Goal: Task Accomplishment & Management: Manage account settings

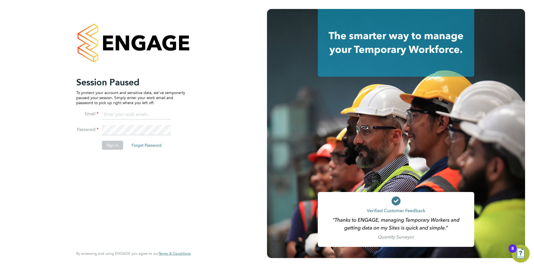
type input "[PERSON_NAME][EMAIL_ADDRESS][DOMAIN_NAME]"
click at [110, 146] on button "Sign In" at bounding box center [112, 145] width 21 height 9
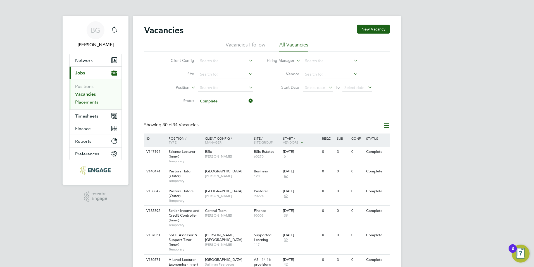
click at [91, 100] on link "Placements" at bounding box center [86, 101] width 23 height 5
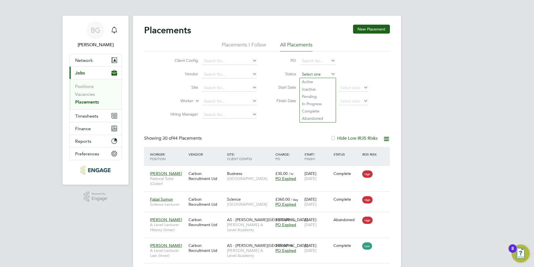
click at [316, 74] on input at bounding box center [317, 74] width 35 height 8
click at [316, 80] on li "Active" at bounding box center [318, 81] width 36 height 7
type input "Active"
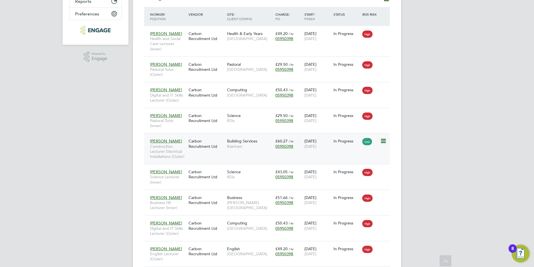
click at [264, 147] on span "Rainham" at bounding box center [250, 146] width 46 height 5
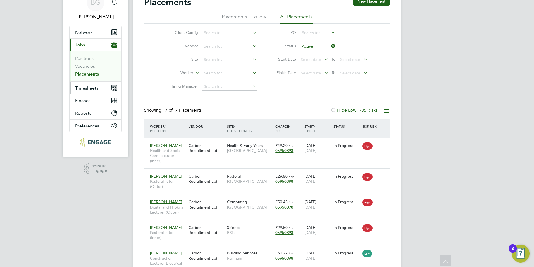
click at [81, 87] on span "Timesheets" at bounding box center [86, 87] width 23 height 5
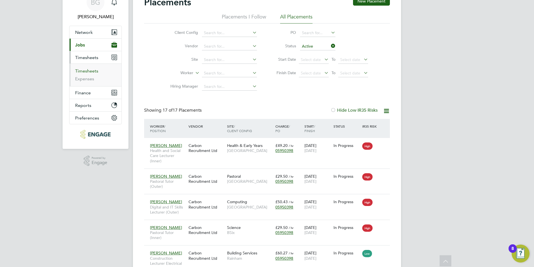
click at [84, 72] on link "Timesheets" at bounding box center [86, 70] width 23 height 5
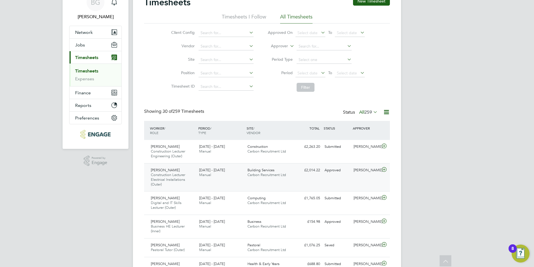
click at [228, 181] on div "Andre Edwards Construction Lecturer Electrical Installations (Outer) 15 - 21 Se…" at bounding box center [267, 177] width 246 height 28
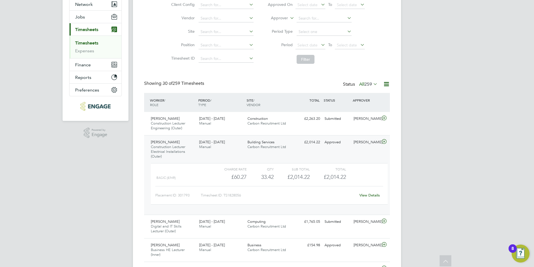
click at [371, 197] on link "View Details" at bounding box center [370, 195] width 20 height 5
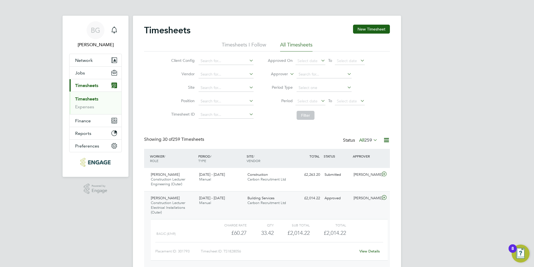
click at [85, 99] on link "Timesheets" at bounding box center [86, 98] width 23 height 5
click at [383, 199] on icon at bounding box center [384, 197] width 7 height 4
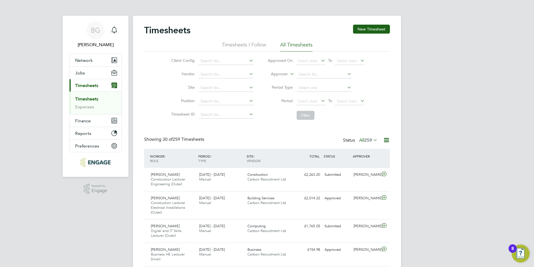
click at [371, 142] on span "259" at bounding box center [369, 140] width 8 height 6
click at [369, 170] on li "Approved" at bounding box center [363, 174] width 26 height 8
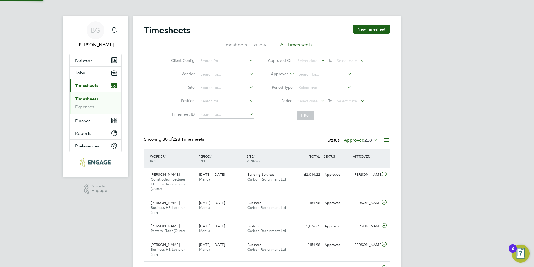
scroll to position [14, 49]
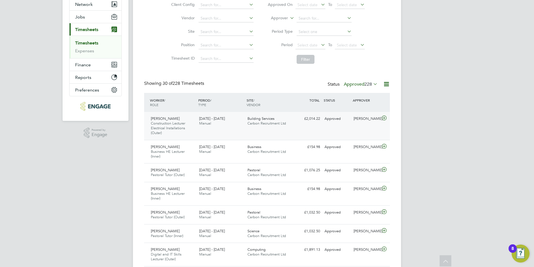
click at [382, 117] on icon at bounding box center [384, 118] width 7 height 4
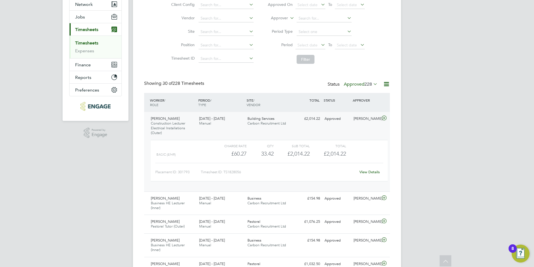
click at [93, 44] on link "Timesheets" at bounding box center [86, 42] width 23 height 5
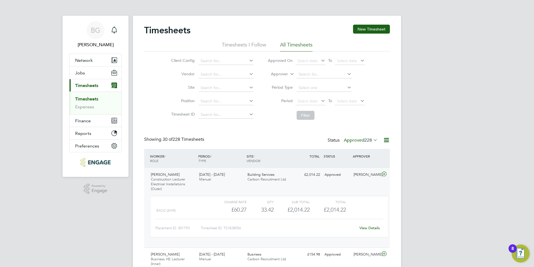
click at [83, 96] on link "Timesheets" at bounding box center [86, 98] width 23 height 5
click at [81, 106] on link "Expenses" at bounding box center [84, 106] width 19 height 5
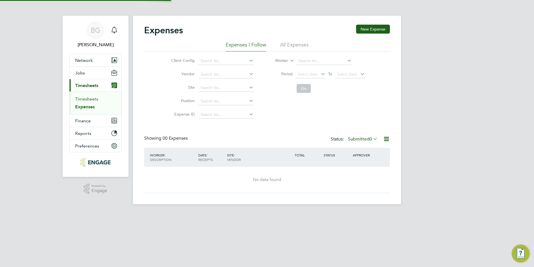
click at [83, 98] on link "Timesheets" at bounding box center [86, 98] width 23 height 5
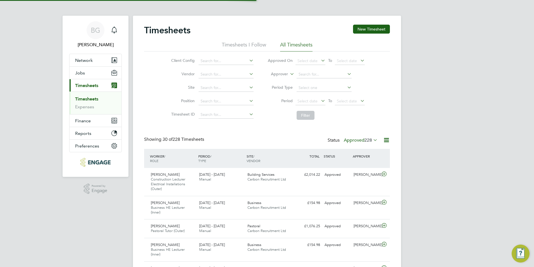
scroll to position [14, 49]
click at [81, 101] on link "Timesheets" at bounding box center [86, 98] width 23 height 5
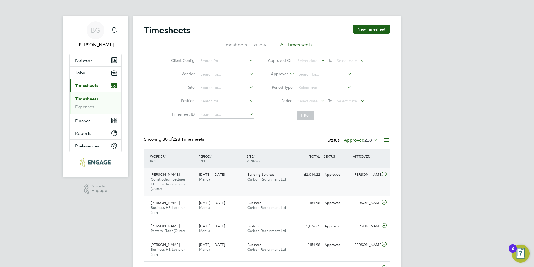
click at [387, 174] on icon at bounding box center [384, 174] width 7 height 4
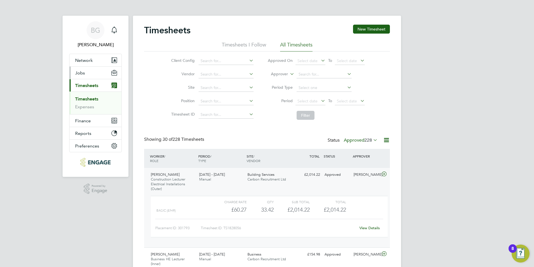
click at [81, 73] on span "Jobs" at bounding box center [80, 72] width 10 height 5
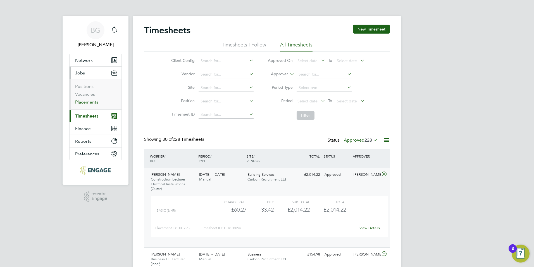
click at [86, 103] on link "Placements" at bounding box center [86, 101] width 23 height 5
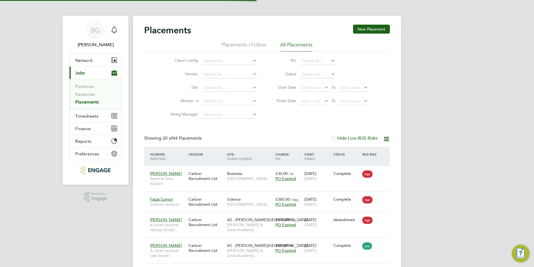
scroll to position [21, 49]
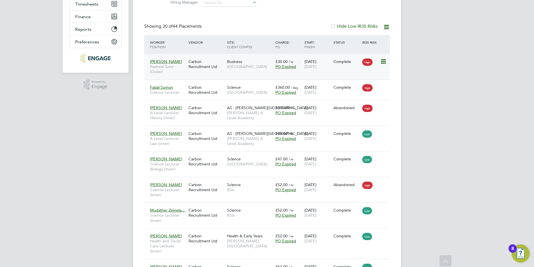
click at [160, 60] on span "Nancy" at bounding box center [166, 61] width 32 height 5
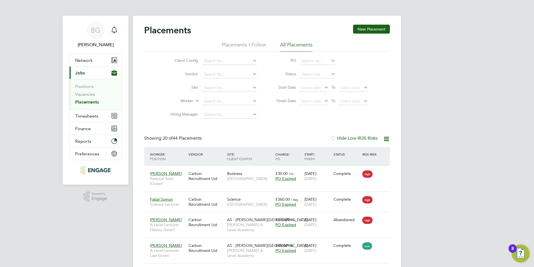
click at [304, 70] on li "Status" at bounding box center [319, 74] width 111 height 13
click at [312, 77] on input at bounding box center [317, 74] width 35 height 8
click at [310, 79] on li "Active" at bounding box center [318, 81] width 36 height 7
type input "Active"
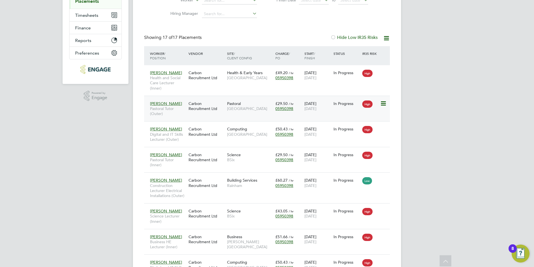
click at [353, 108] on div "In Progress" at bounding box center [346, 103] width 29 height 11
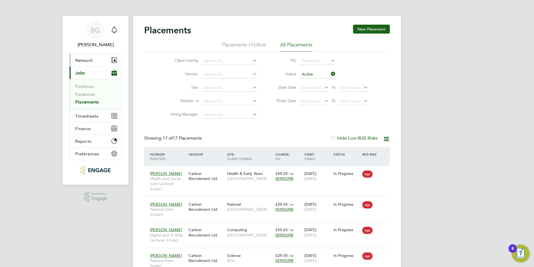
click at [77, 59] on span "Network" at bounding box center [84, 60] width 18 height 5
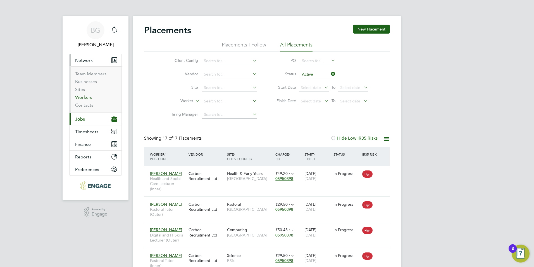
click at [80, 97] on link "Workers" at bounding box center [83, 96] width 17 height 5
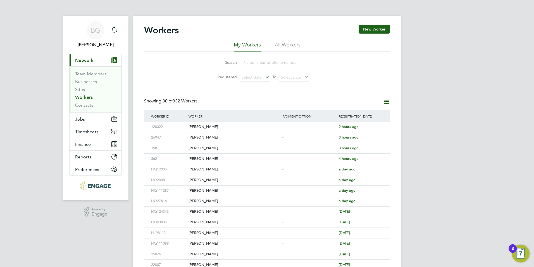
click at [260, 61] on input at bounding box center [282, 62] width 82 height 11
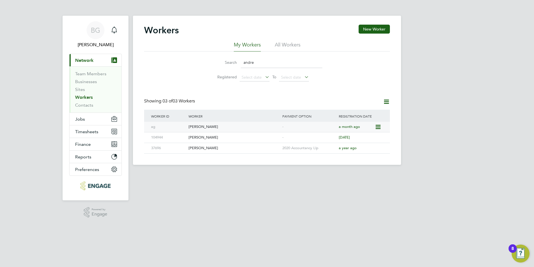
type input "andre"
click at [206, 124] on div "[PERSON_NAME]" at bounding box center [234, 127] width 94 height 10
drag, startPoint x: 81, startPoint y: 115, endPoint x: 78, endPoint y: 124, distance: 9.2
click at [81, 115] on button "Jobs" at bounding box center [96, 119] width 52 height 12
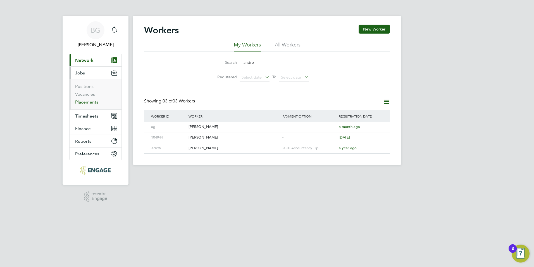
click at [90, 104] on link "Placements" at bounding box center [86, 101] width 23 height 5
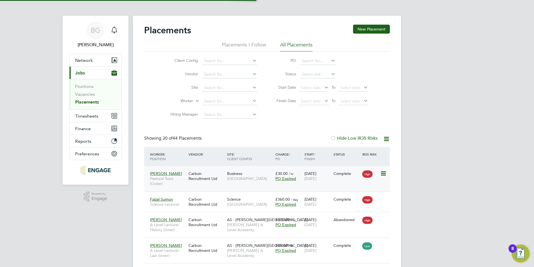
scroll to position [21, 49]
click at [312, 72] on input at bounding box center [317, 74] width 35 height 8
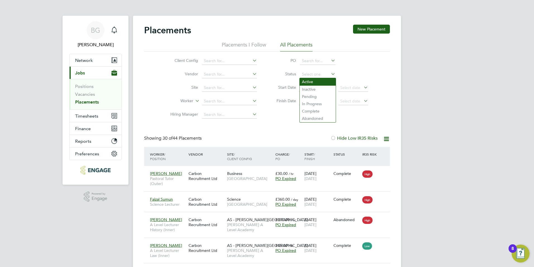
click at [309, 82] on li "Active" at bounding box center [318, 81] width 36 height 7
type input "Active"
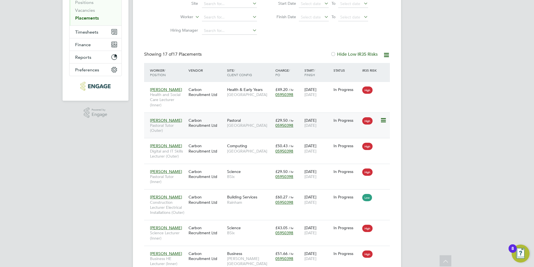
click at [384, 119] on icon at bounding box center [383, 120] width 6 height 7
click at [393, 101] on div "Placements New Placement Placements I Follow All Placements Client Config Vendo…" at bounding box center [267, 243] width 268 height 622
click at [386, 118] on icon at bounding box center [383, 120] width 6 height 7
click at [399, 120] on div "Placements New Placement Placements I Follow All Placements Client Config Vendo…" at bounding box center [267, 243] width 268 height 622
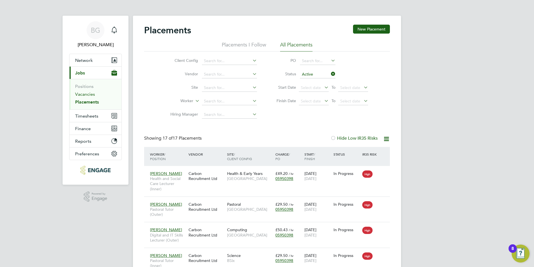
click at [89, 96] on link "Vacancies" at bounding box center [85, 93] width 20 height 5
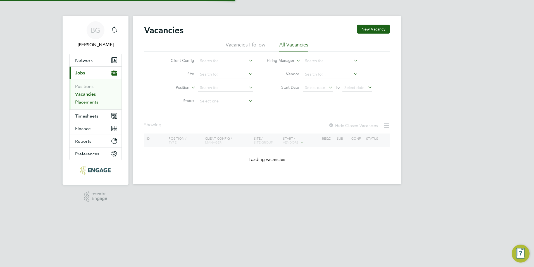
click at [89, 101] on link "Placements" at bounding box center [86, 101] width 23 height 5
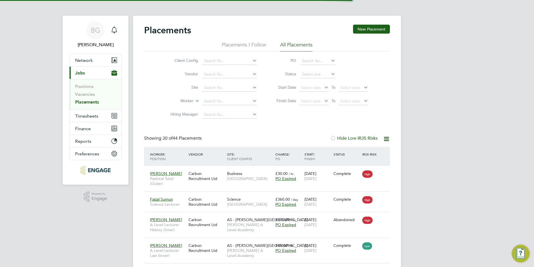
scroll to position [21, 49]
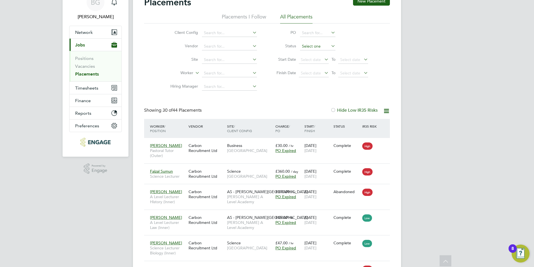
click at [317, 44] on input at bounding box center [317, 46] width 35 height 8
click at [314, 53] on li "Active" at bounding box center [318, 53] width 36 height 7
type input "Active"
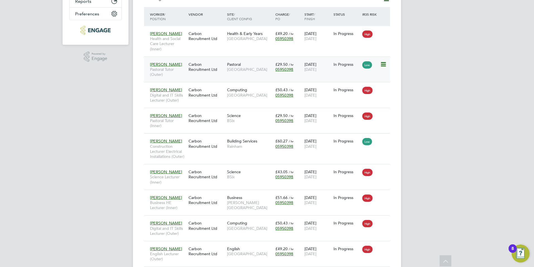
click at [168, 64] on span "Andre Graham" at bounding box center [166, 64] width 32 height 5
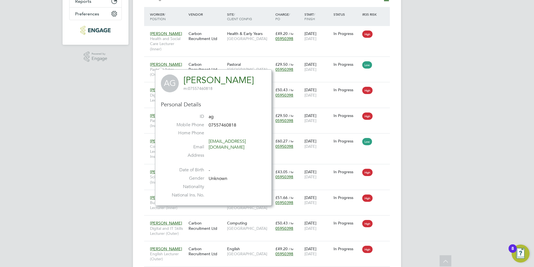
click at [96, 79] on div "BG Becky Green Notifications Applications: Network Team Members Businesses Site…" at bounding box center [267, 183] width 534 height 647
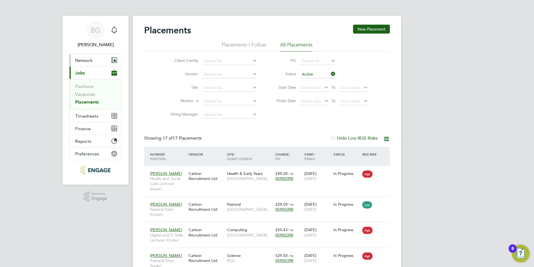
click at [85, 60] on span "Network" at bounding box center [84, 60] width 18 height 5
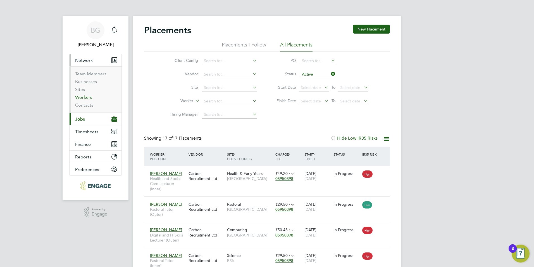
click at [84, 99] on link "Workers" at bounding box center [83, 96] width 17 height 5
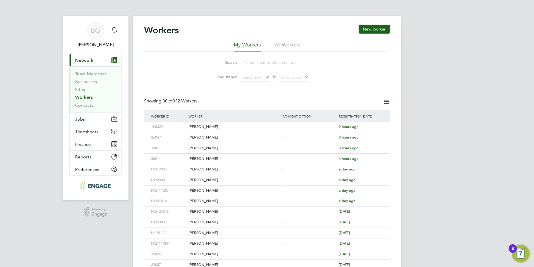
click at [253, 63] on input at bounding box center [282, 62] width 82 height 11
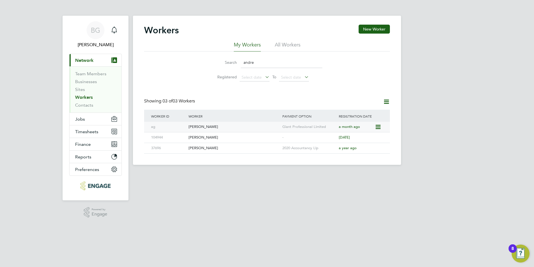
type input "andre"
click at [207, 126] on div "Andre Graham" at bounding box center [234, 127] width 94 height 10
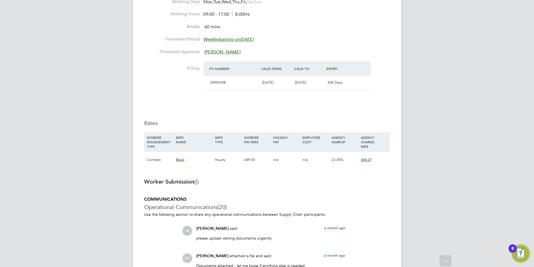
scroll to position [279, 0]
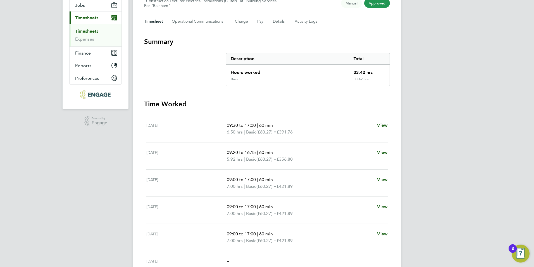
scroll to position [58, 0]
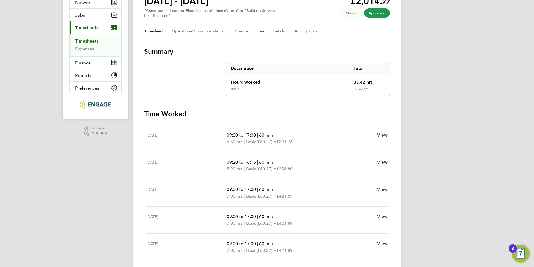
click at [260, 33] on button "Pay" at bounding box center [260, 31] width 7 height 13
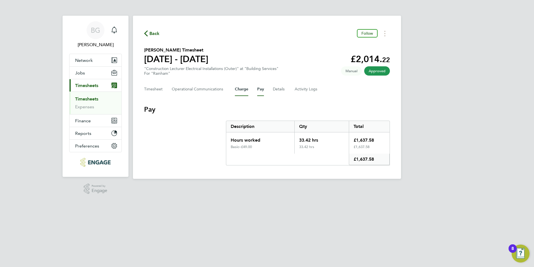
click at [238, 89] on button "Charge" at bounding box center [241, 88] width 13 height 13
click at [148, 87] on button "Timesheet" at bounding box center [153, 88] width 19 height 13
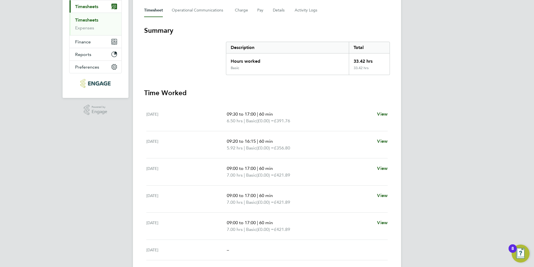
scroll to position [28, 0]
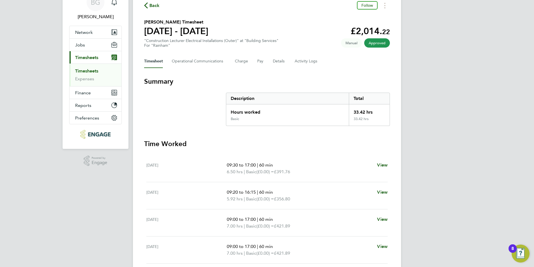
click at [150, 8] on span "Back" at bounding box center [155, 5] width 10 height 7
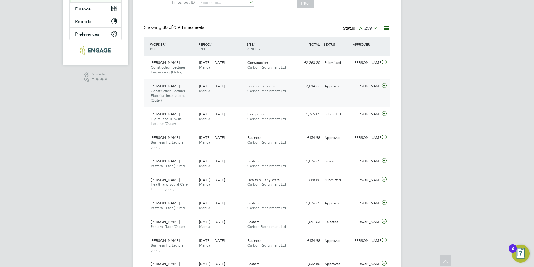
click at [193, 89] on div "Andre Edwards Construction Lecturer Electrical Installations (Outer) 15 - 21 Se…" at bounding box center [173, 93] width 48 height 23
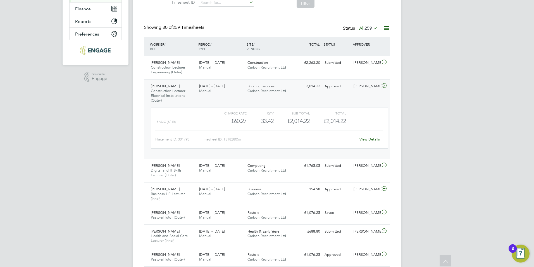
click at [378, 141] on link "View Details" at bounding box center [370, 139] width 20 height 5
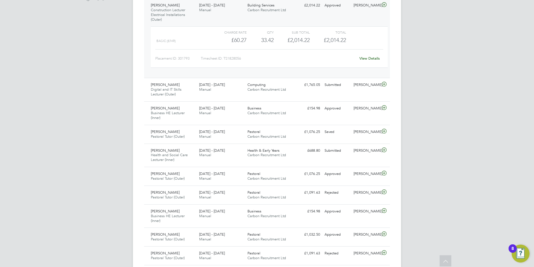
scroll to position [196, 0]
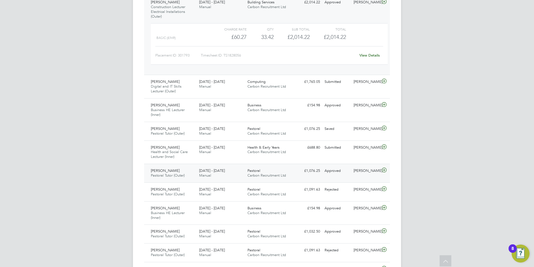
click at [234, 167] on div "15 - 21 Sep 2025 Manual" at bounding box center [221, 173] width 48 height 14
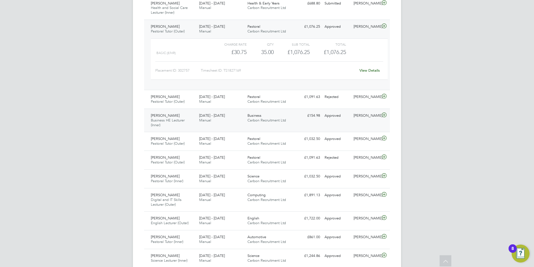
scroll to position [307, 0]
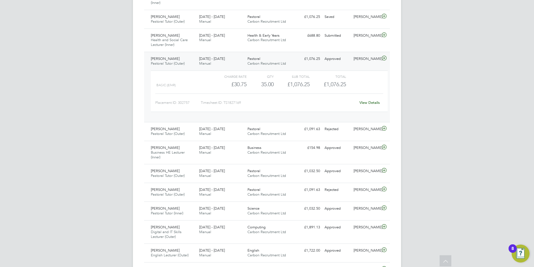
click at [231, 65] on div "15 - 21 Sep 2025 Manual" at bounding box center [221, 61] width 48 height 14
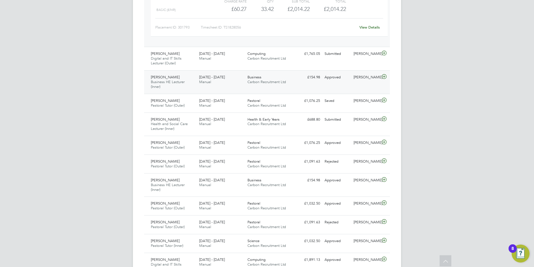
scroll to position [84, 0]
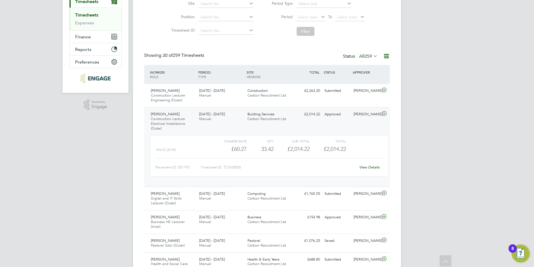
click at [375, 169] on link "View Details" at bounding box center [370, 167] width 20 height 5
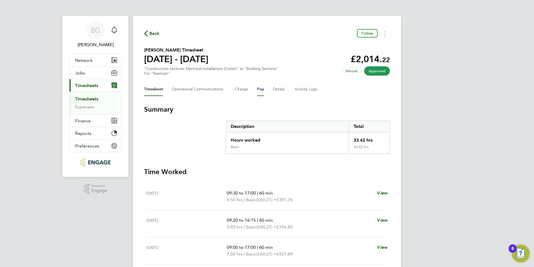
click at [260, 89] on button "Pay" at bounding box center [260, 88] width 7 height 13
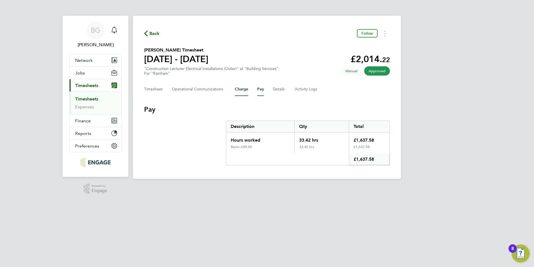
click at [244, 85] on button "Charge" at bounding box center [241, 88] width 13 height 13
click at [193, 85] on Communications-tab "Operational Communications" at bounding box center [199, 88] width 54 height 13
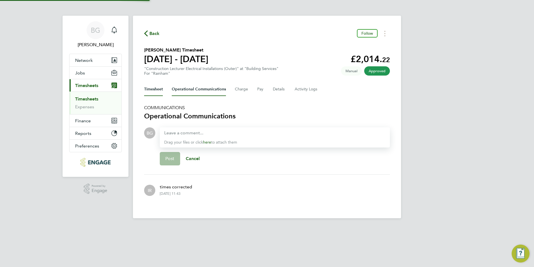
click at [153, 88] on button "Timesheet" at bounding box center [153, 88] width 19 height 13
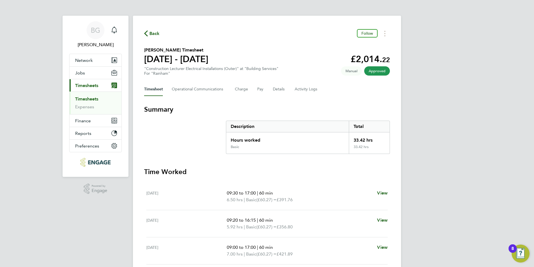
click at [84, 98] on link "Timesheets" at bounding box center [86, 98] width 23 height 5
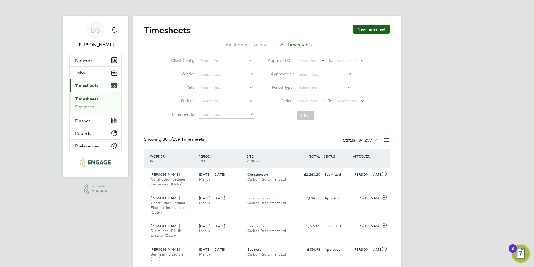
click at [80, 97] on link "Timesheets" at bounding box center [86, 98] width 23 height 5
click at [369, 141] on span "259" at bounding box center [369, 140] width 8 height 6
click at [368, 172] on li "Approved" at bounding box center [363, 174] width 26 height 8
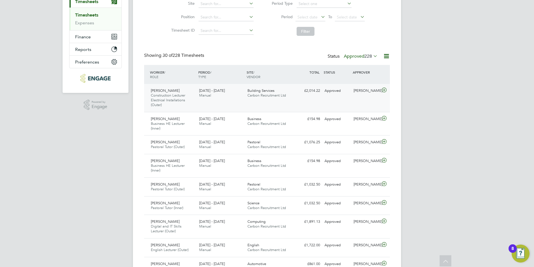
click at [384, 85] on div "Andre Edwards Construction Lecturer Electrical Installations (Outer) 15 - 21 Se…" at bounding box center [267, 98] width 246 height 28
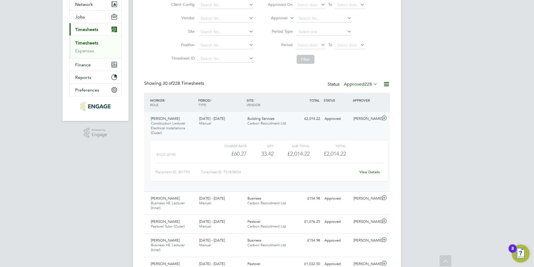
click at [94, 45] on link "Timesheets" at bounding box center [86, 42] width 23 height 5
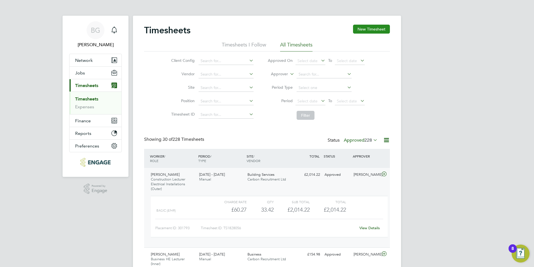
drag, startPoint x: 367, startPoint y: 35, endPoint x: 367, endPoint y: 31, distance: 4.0
click at [367, 32] on div "Timesheets New Timesheet" at bounding box center [267, 33] width 246 height 17
click at [367, 30] on button "New Timesheet" at bounding box center [371, 29] width 37 height 9
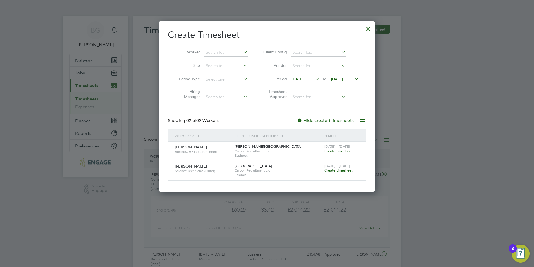
click at [304, 78] on span "12 Sep 2025" at bounding box center [298, 78] width 12 height 5
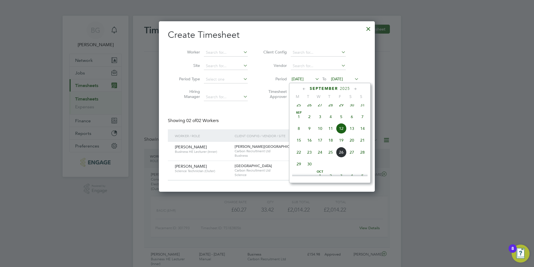
click at [299, 157] on span "22" at bounding box center [299, 152] width 11 height 11
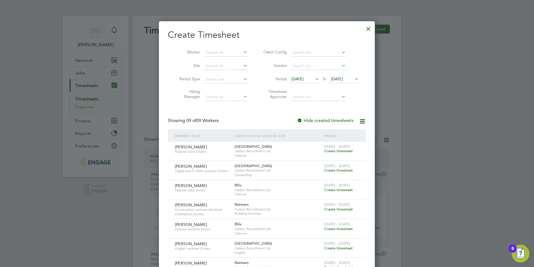
click at [369, 31] on div at bounding box center [369, 27] width 10 height 10
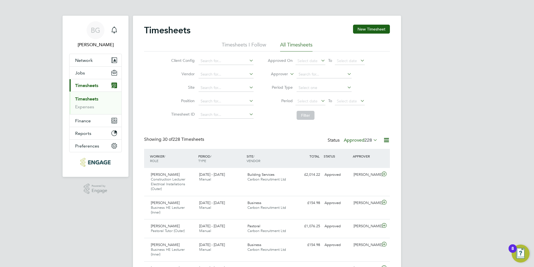
scroll to position [14, 49]
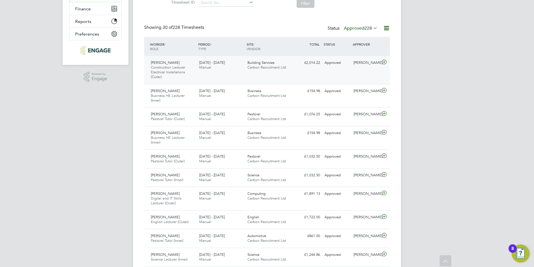
click at [384, 63] on icon at bounding box center [384, 62] width 7 height 4
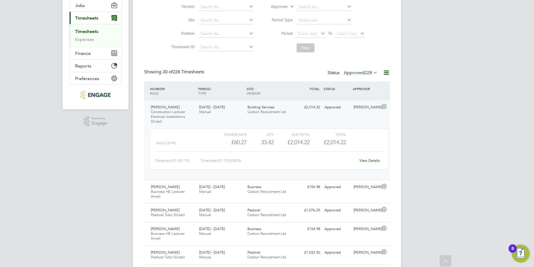
scroll to position [56, 0]
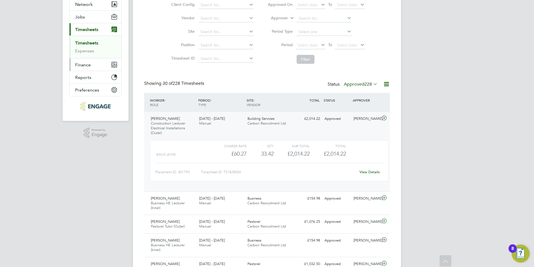
click at [92, 66] on button "Finance" at bounding box center [96, 64] width 52 height 12
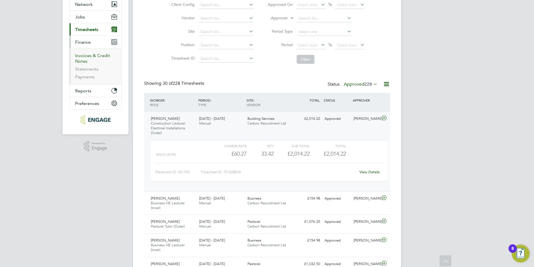
click at [89, 56] on link "Invoices & Credit Notes" at bounding box center [92, 58] width 35 height 11
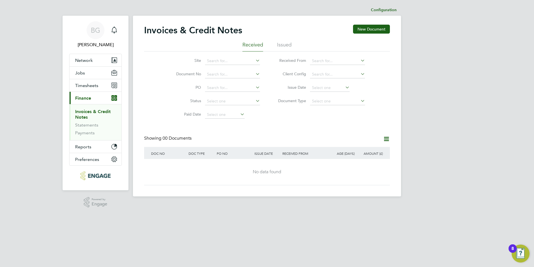
click at [279, 41] on div "Invoices & Credit Notes New Document" at bounding box center [267, 33] width 246 height 17
click at [279, 42] on li "Issued" at bounding box center [284, 46] width 15 height 10
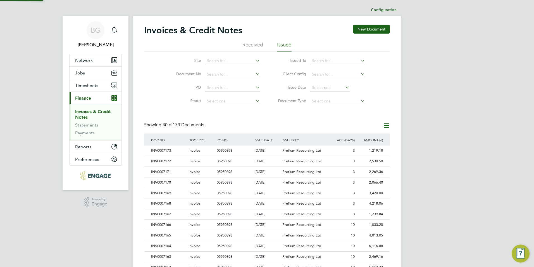
scroll to position [11, 38]
click at [245, 43] on li "Received" at bounding box center [253, 46] width 21 height 10
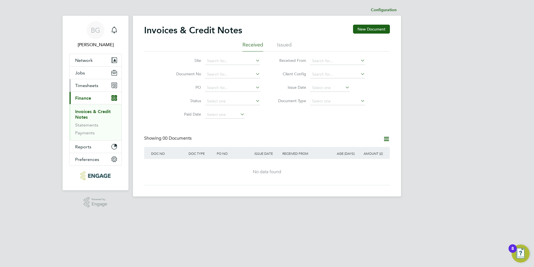
click at [85, 84] on span "Timesheets" at bounding box center [86, 85] width 23 height 5
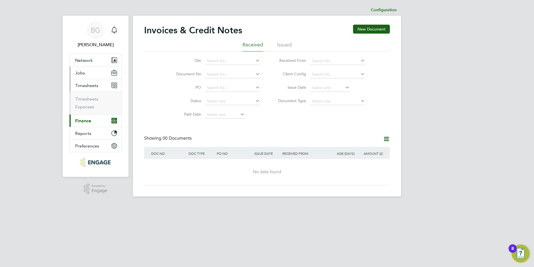
click at [86, 75] on button "Jobs" at bounding box center [96, 73] width 52 height 12
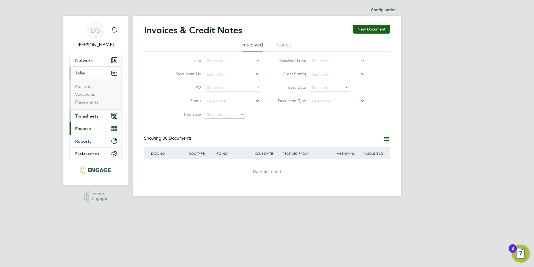
click at [87, 116] on span "Timesheets" at bounding box center [86, 115] width 23 height 5
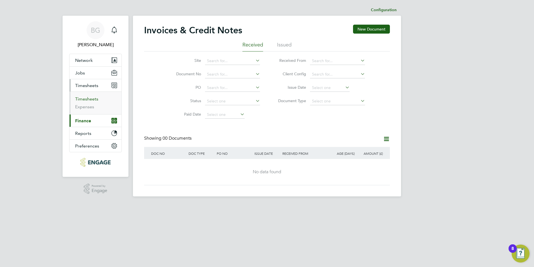
click at [88, 100] on link "Timesheets" at bounding box center [86, 98] width 23 height 5
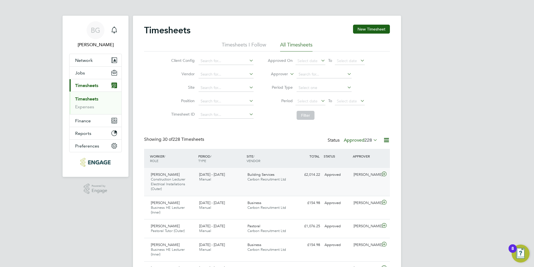
click at [386, 174] on icon at bounding box center [384, 174] width 7 height 4
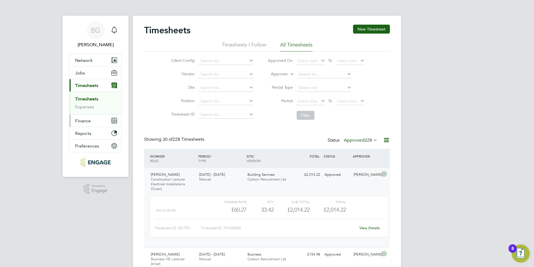
click at [88, 120] on span "Finance" at bounding box center [83, 120] width 16 height 5
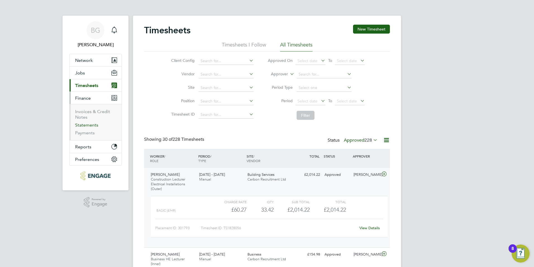
click at [85, 125] on link "Statements" at bounding box center [86, 124] width 23 height 5
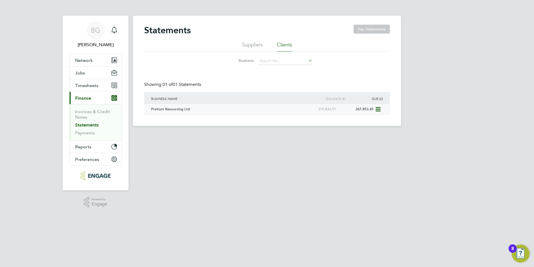
click at [172, 107] on div "Pretium Resourcing Ltd" at bounding box center [225, 109] width 150 height 10
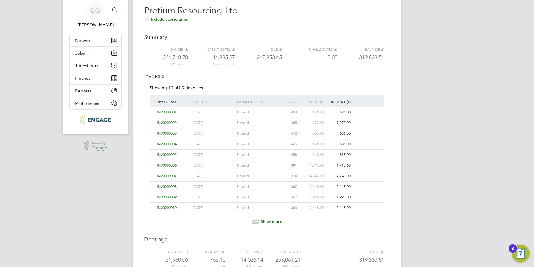
scroll to position [28, 0]
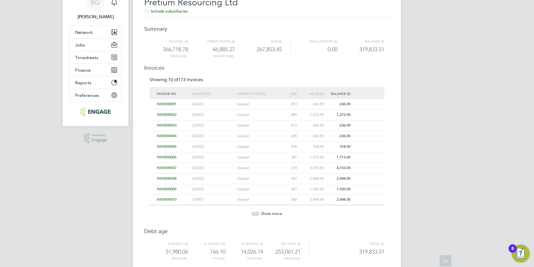
click at [265, 213] on span "Show more" at bounding box center [271, 212] width 21 height 5
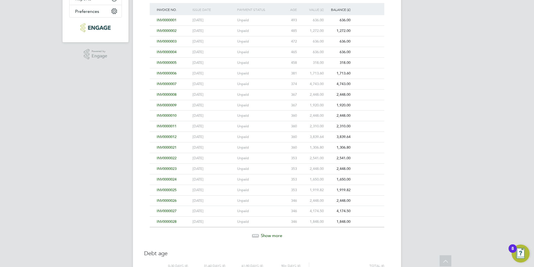
scroll to position [147, 0]
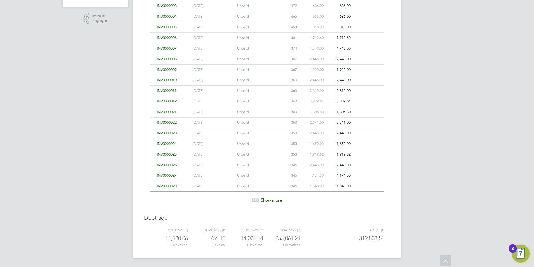
click at [264, 198] on span "Show more" at bounding box center [271, 199] width 21 height 5
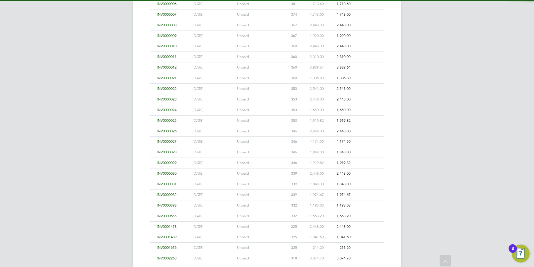
scroll to position [253, 0]
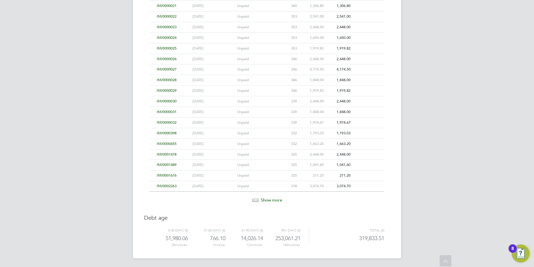
click at [265, 198] on span "Show more" at bounding box center [271, 199] width 21 height 5
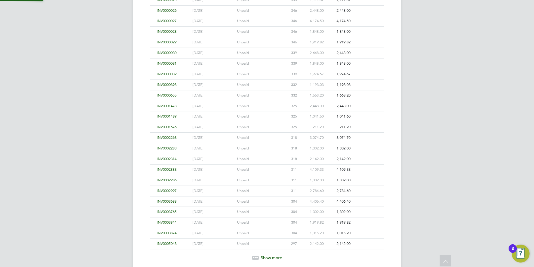
scroll to position [359, 0]
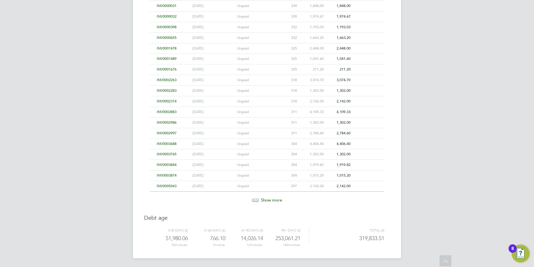
click at [265, 199] on span "Show more" at bounding box center [271, 199] width 21 height 5
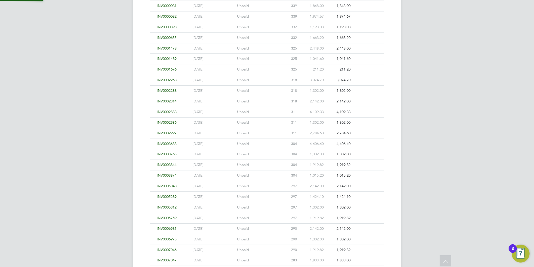
scroll to position [465, 0]
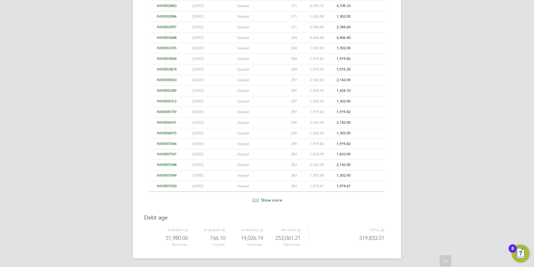
click at [264, 198] on span "Show more" at bounding box center [271, 199] width 21 height 5
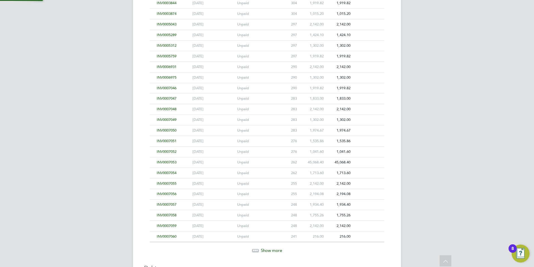
scroll to position [571, 0]
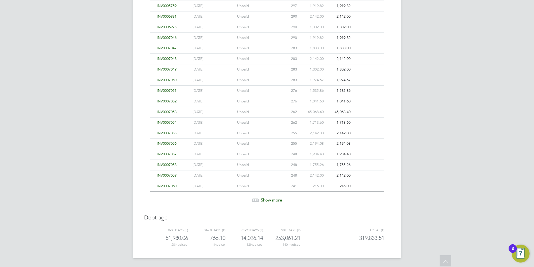
click at [263, 198] on span "Show more" at bounding box center [271, 199] width 21 height 5
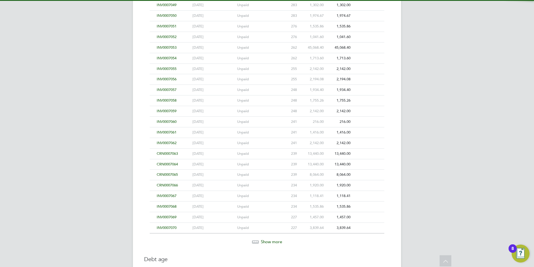
scroll to position [677, 0]
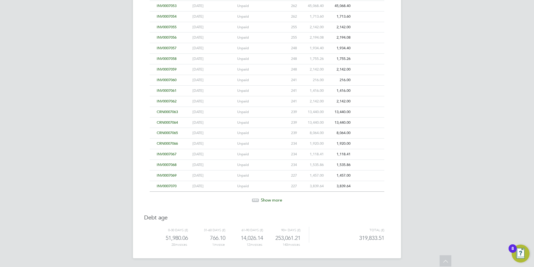
click at [263, 200] on span "Show more" at bounding box center [271, 199] width 21 height 5
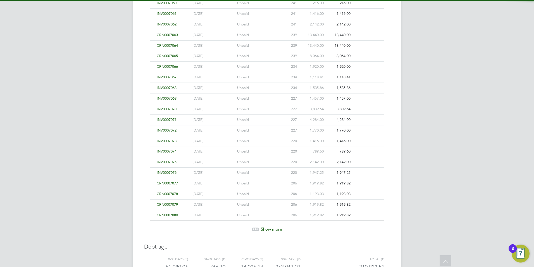
scroll to position [783, 0]
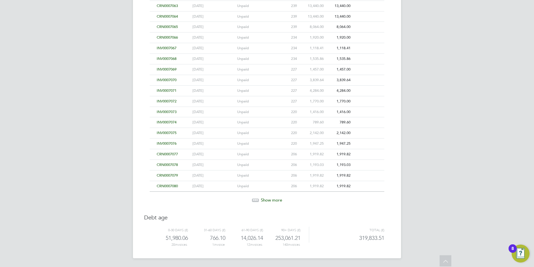
click at [263, 200] on span "Show more" at bounding box center [271, 199] width 21 height 5
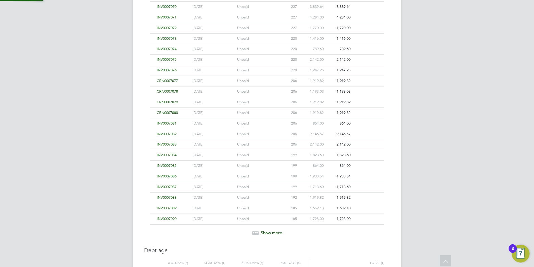
scroll to position [889, 0]
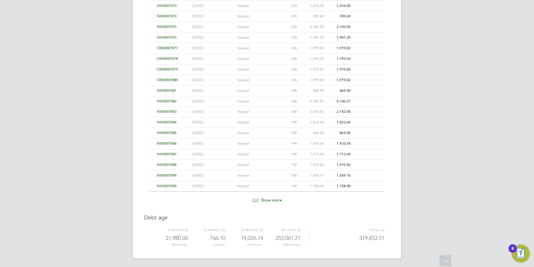
click at [264, 201] on span "Show more" at bounding box center [271, 199] width 21 height 5
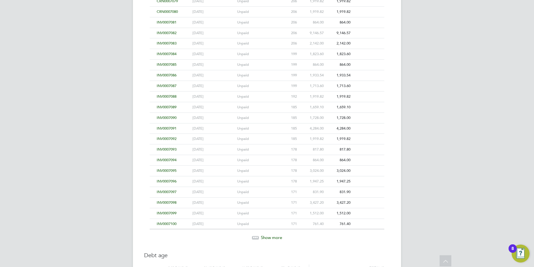
scroll to position [995, 0]
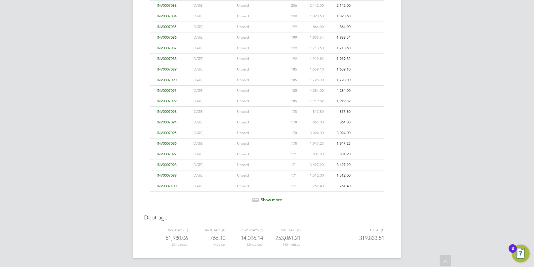
click at [265, 200] on span "Show more" at bounding box center [271, 199] width 21 height 5
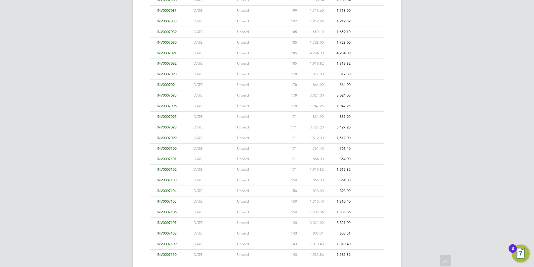
scroll to position [1078, 0]
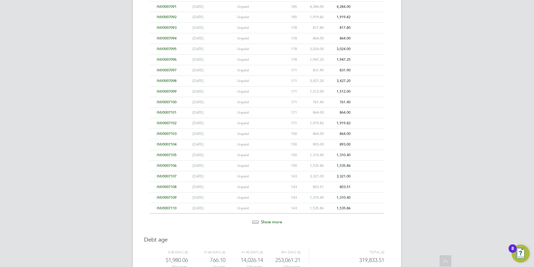
click at [270, 221] on span "Show more" at bounding box center [271, 221] width 21 height 5
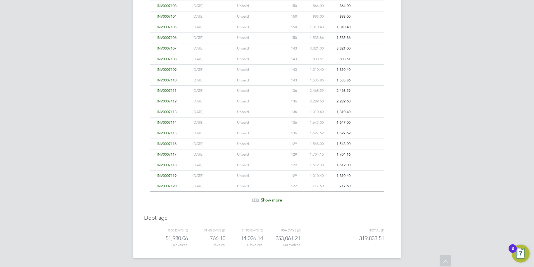
click at [267, 201] on span "Show more" at bounding box center [271, 199] width 21 height 5
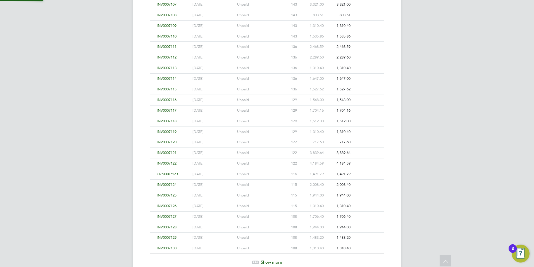
scroll to position [1312, 0]
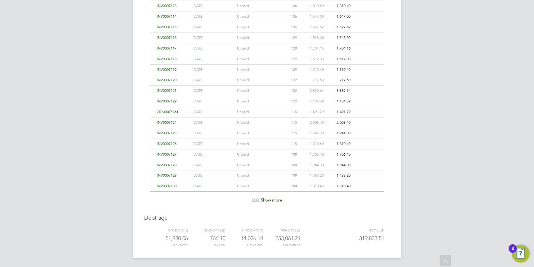
click at [267, 200] on span "Show more" at bounding box center [271, 199] width 21 height 5
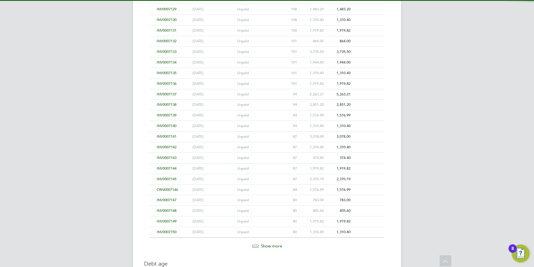
scroll to position [1524, 0]
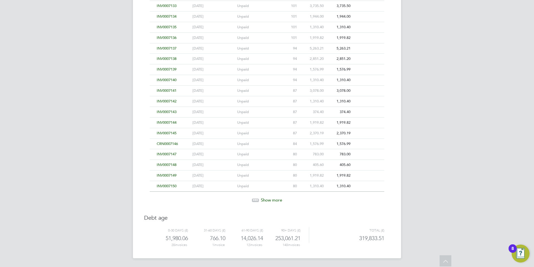
click at [266, 198] on span "Show more" at bounding box center [271, 199] width 21 height 5
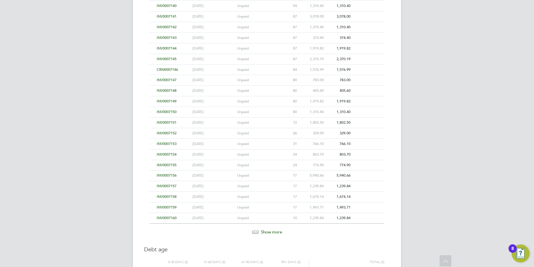
scroll to position [1608, 0]
click at [267, 222] on span "Show more" at bounding box center [271, 221] width 21 height 5
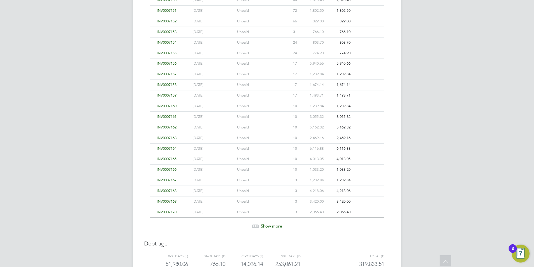
scroll to position [1720, 0]
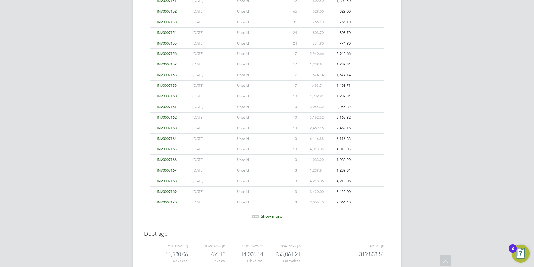
click at [267, 214] on span "Show more" at bounding box center [271, 215] width 21 height 5
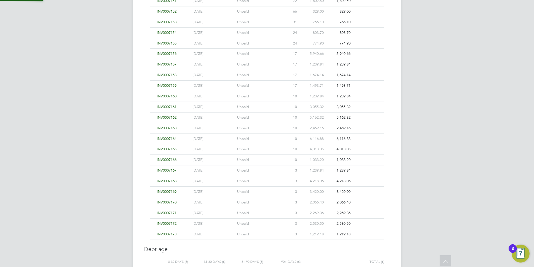
scroll to position [1751, 0]
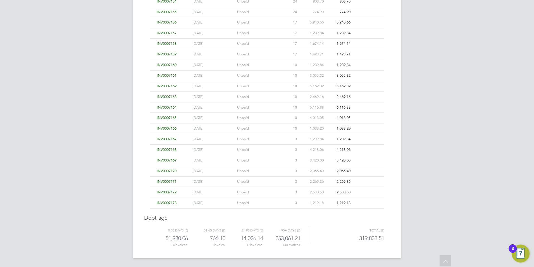
click at [172, 203] on span "INV0007173" at bounding box center [167, 202] width 20 height 5
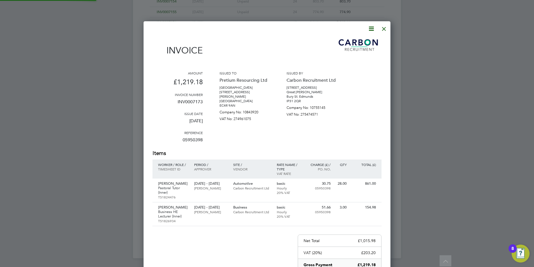
scroll to position [321, 247]
click at [384, 26] on div at bounding box center [384, 27] width 10 height 10
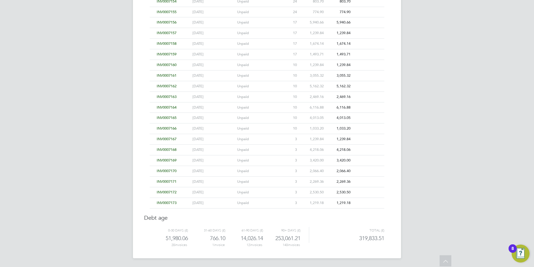
click at [167, 193] on span "INV0007172" at bounding box center [167, 191] width 20 height 5
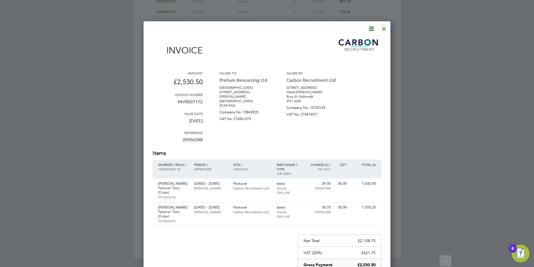
click at [386, 31] on div at bounding box center [384, 27] width 10 height 10
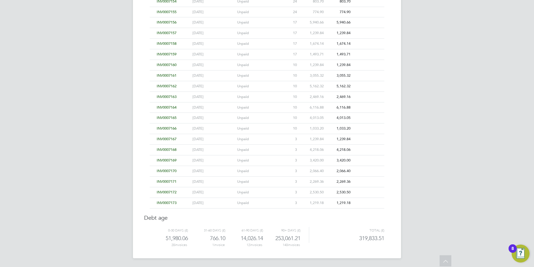
click at [173, 183] on span "INV0007171" at bounding box center [167, 181] width 20 height 5
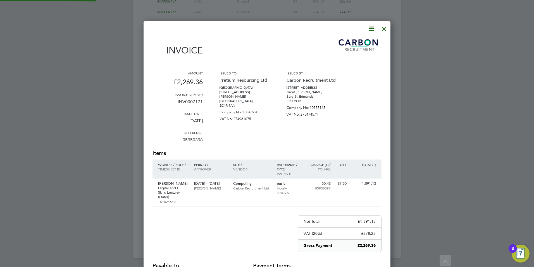
scroll to position [302, 247]
click at [386, 29] on div at bounding box center [384, 27] width 10 height 10
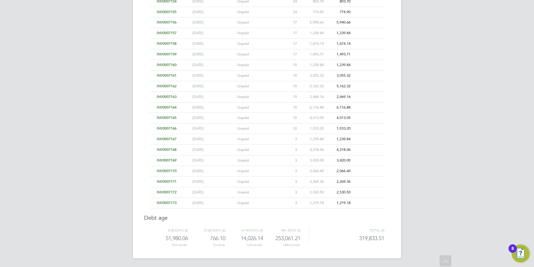
click at [167, 172] on span "INV0007170" at bounding box center [167, 170] width 20 height 5
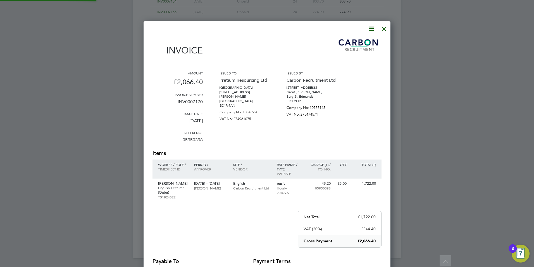
scroll to position [297, 247]
click at [384, 27] on div at bounding box center [384, 27] width 10 height 10
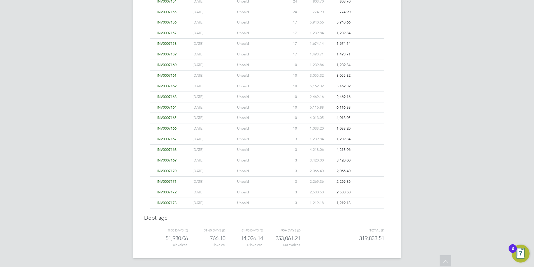
click at [173, 160] on span "INV0007169" at bounding box center [167, 160] width 20 height 5
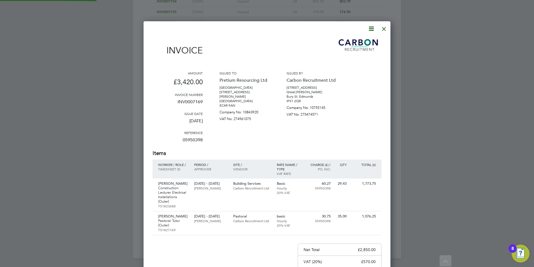
scroll to position [330, 247]
click at [387, 20] on div at bounding box center [267, 133] width 534 height 267
click at [385, 27] on div at bounding box center [384, 27] width 10 height 10
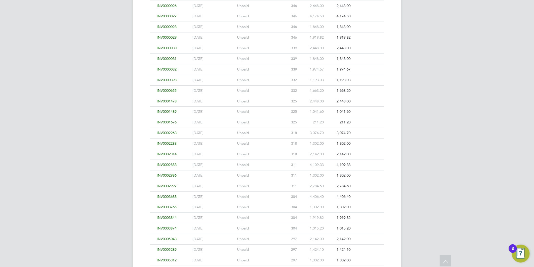
scroll to position [0, 0]
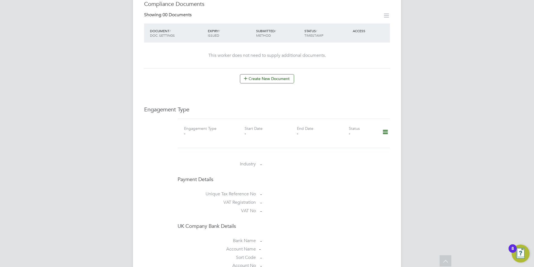
scroll to position [279, 0]
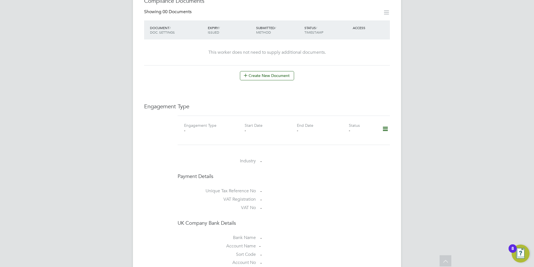
click at [385, 124] on icon at bounding box center [386, 128] width 10 height 13
click at [352, 146] on li "Add Engagement Type" at bounding box center [356, 147] width 63 height 8
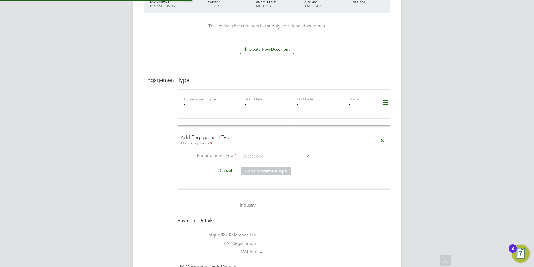
scroll to position [335, 0]
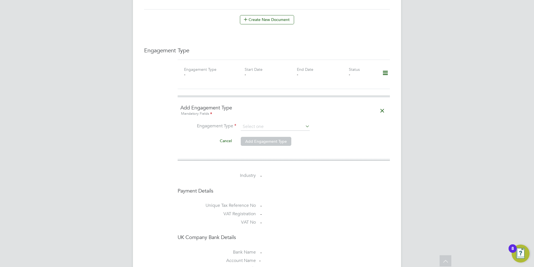
click at [377, 35] on div "Worker Details Follow AG [PERSON_NAME] m: 07557460818 Personal Details ID ag Mo…" at bounding box center [267, 46] width 246 height 714
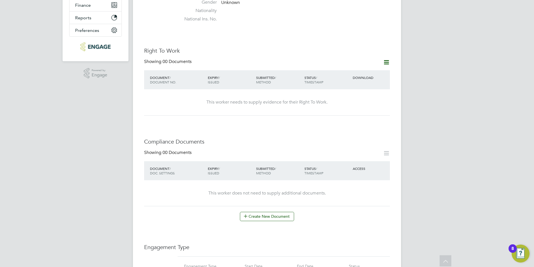
scroll to position [112, 0]
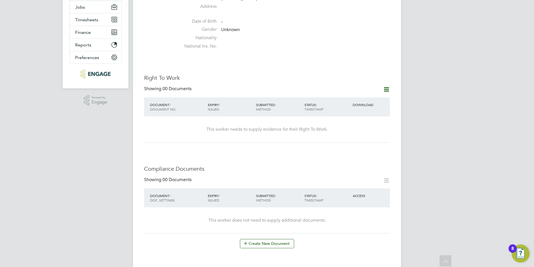
click at [388, 86] on icon at bounding box center [386, 89] width 7 height 7
click at [360, 76] on h3 "Right To Work" at bounding box center [267, 77] width 246 height 7
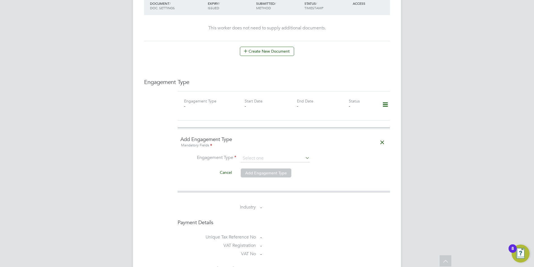
scroll to position [307, 0]
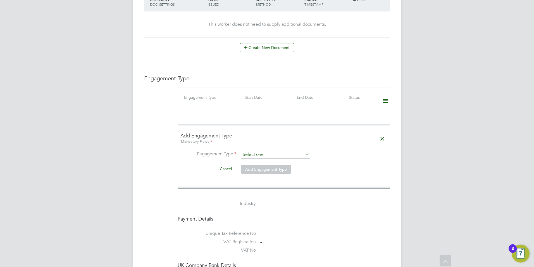
click at [258, 151] on input at bounding box center [275, 155] width 69 height 8
click at [261, 180] on li "Umbrella" at bounding box center [276, 181] width 70 height 8
type input "Umbrella"
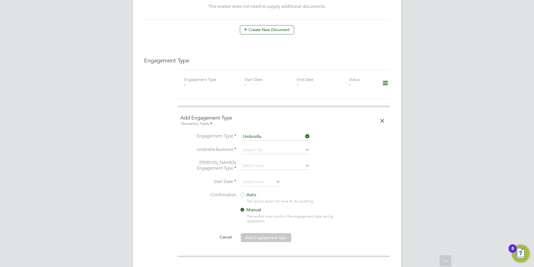
scroll to position [335, 0]
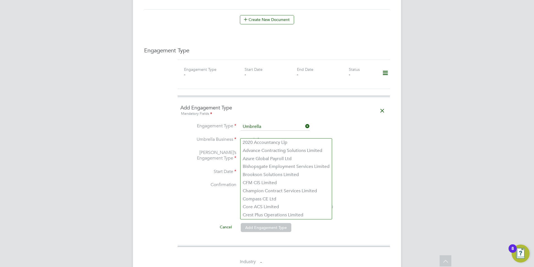
click at [269, 136] on input at bounding box center [275, 140] width 69 height 8
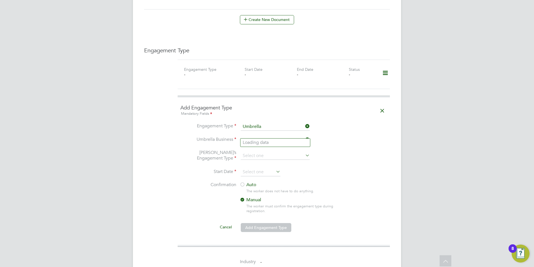
type input "g"
type input "u"
click at [267, 157] on li "Giant Professional Limited" at bounding box center [276, 159] width 70 height 8
type input "Giant Professional Limited"
click at [270, 152] on input at bounding box center [275, 156] width 69 height 8
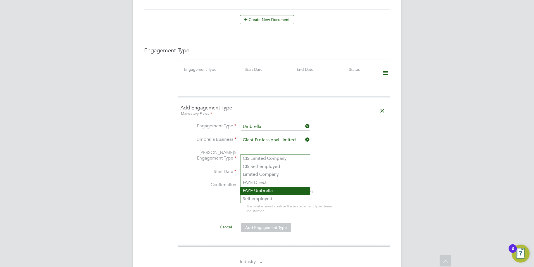
click at [272, 189] on li "PAYE Umbrella" at bounding box center [276, 190] width 70 height 8
type input "PAYE Umbrella"
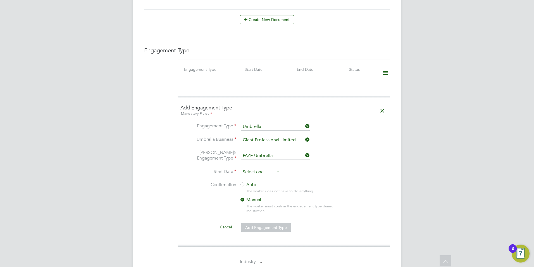
click at [268, 168] on input at bounding box center [261, 172] width 40 height 8
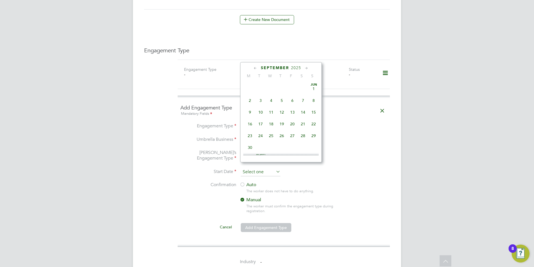
scroll to position [206, 0]
click at [255, 68] on icon at bounding box center [255, 68] width 5 height 6
click at [292, 132] on span "29" at bounding box center [292, 132] width 11 height 11
type input "[DATE]"
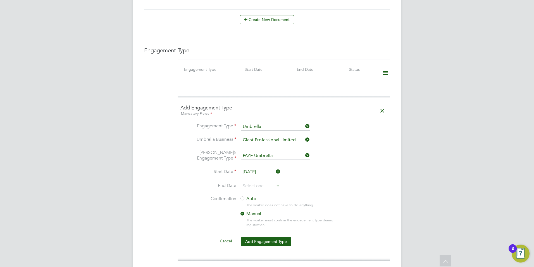
scroll to position [363, 0]
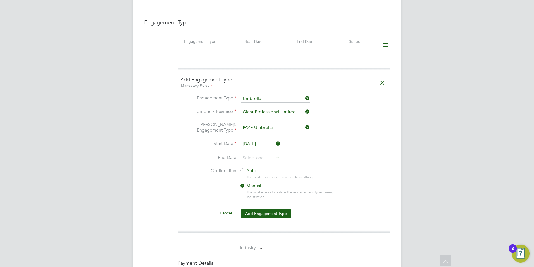
click at [246, 168] on label "Auto" at bounding box center [290, 171] width 101 height 6
click at [258, 209] on button "Add Engagement Type" at bounding box center [266, 213] width 51 height 9
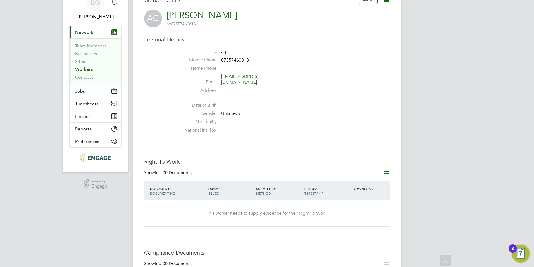
scroll to position [0, 0]
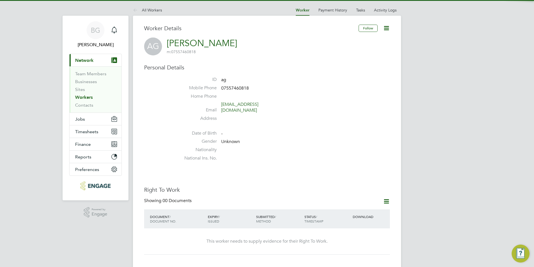
scroll to position [112, 0]
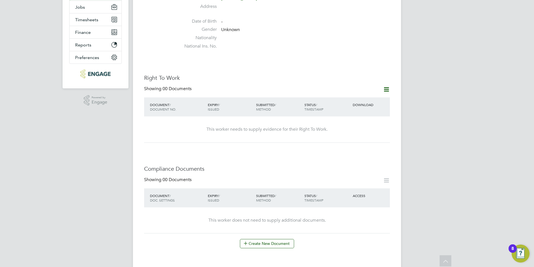
click at [389, 86] on icon at bounding box center [386, 89] width 7 height 7
click at [379, 93] on div "Add Right To Work Document Request Right To Work Document" at bounding box center [355, 101] width 73 height 22
click at [389, 86] on icon at bounding box center [386, 89] width 7 height 7
click at [372, 99] on li "Add Right To Work Document" at bounding box center [355, 97] width 67 height 8
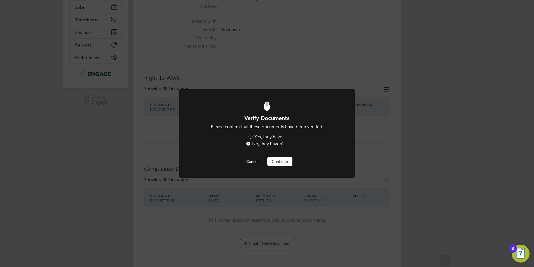
click at [257, 136] on label "Yes, they have" at bounding box center [265, 137] width 35 height 6
click at [0, 0] on input "Yes, they have" at bounding box center [0, 0] width 0 height 0
click at [273, 157] on button "Continue" at bounding box center [279, 161] width 25 height 9
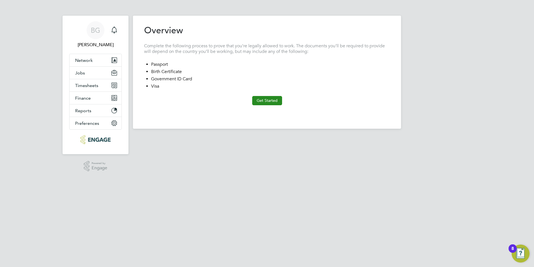
click at [260, 102] on button "Get Started" at bounding box center [267, 100] width 30 height 9
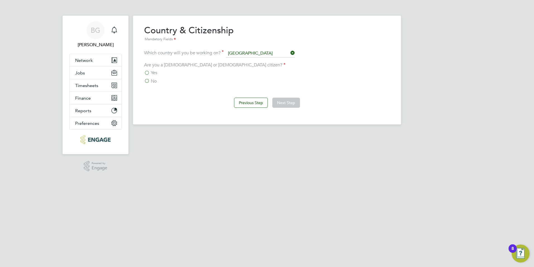
click at [153, 74] on span "Yes" at bounding box center [154, 73] width 6 height 6
click at [0, 0] on input "Yes" at bounding box center [0, 0] width 0 height 0
click at [287, 106] on button "Next Step" at bounding box center [286, 103] width 28 height 10
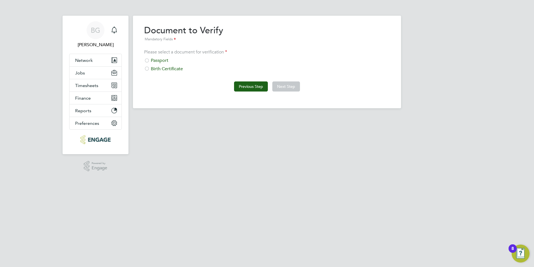
click at [239, 86] on button "Previous Step" at bounding box center [251, 86] width 34 height 10
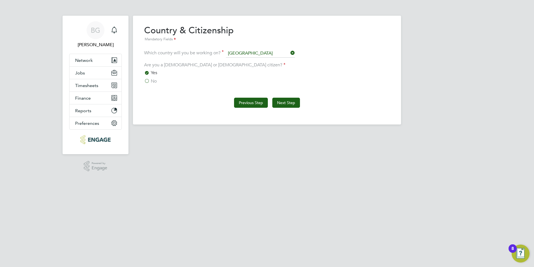
click at [240, 103] on button "Previous Step" at bounding box center [251, 103] width 34 height 10
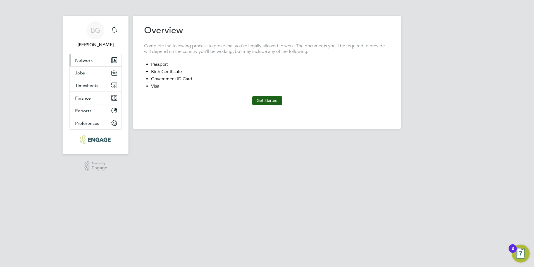
click at [91, 57] on button "Network" at bounding box center [96, 60] width 52 height 12
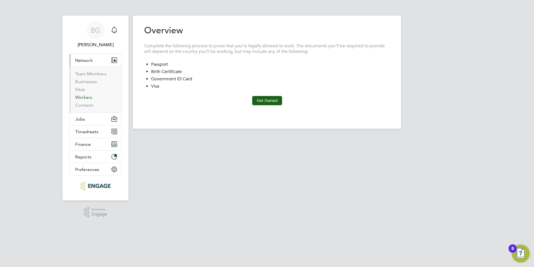
click at [88, 98] on link "Workers" at bounding box center [83, 96] width 17 height 5
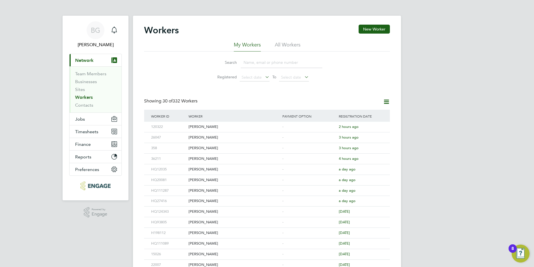
click at [263, 65] on input at bounding box center [282, 62] width 82 height 11
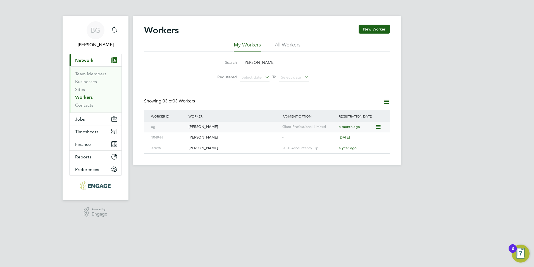
type input "[PERSON_NAME]"
click at [197, 129] on div "[PERSON_NAME]" at bounding box center [234, 127] width 94 height 10
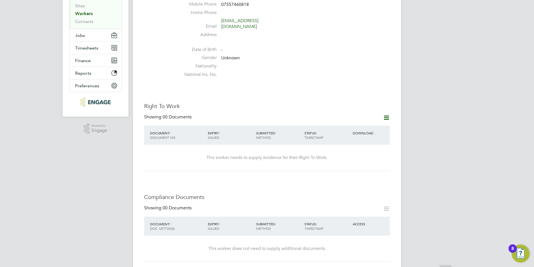
scroll to position [84, 0]
click at [387, 107] on div "Right To Work Showing 00 Documents DOCUMENT / DOCUMENT NO. EXPIRY / ISSUED SUBM…" at bounding box center [267, 136] width 246 height 68
click at [387, 114] on icon at bounding box center [386, 117] width 7 height 7
click at [352, 122] on li "Add Right To Work Document" at bounding box center [355, 125] width 67 height 8
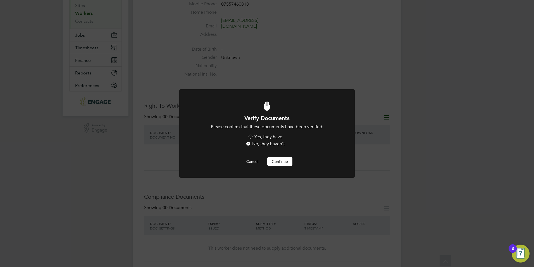
click at [263, 135] on label "Yes, they have" at bounding box center [265, 137] width 35 height 6
click at [0, 0] on input "Yes, they have" at bounding box center [0, 0] width 0 height 0
click at [276, 157] on button "Continue" at bounding box center [279, 161] width 25 height 9
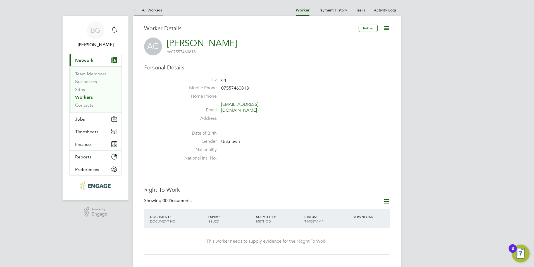
click at [133, 11] on icon at bounding box center [136, 10] width 7 height 7
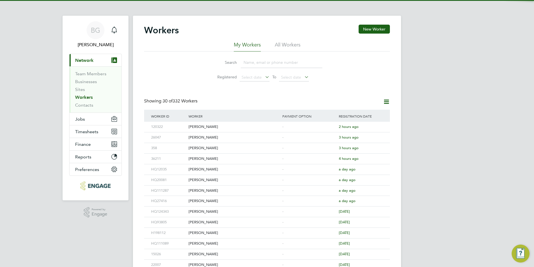
click at [132, 11] on div "BG Becky Green Notifications Applications: Current page: Network Team Members B…" at bounding box center [267, 238] width 534 height 476
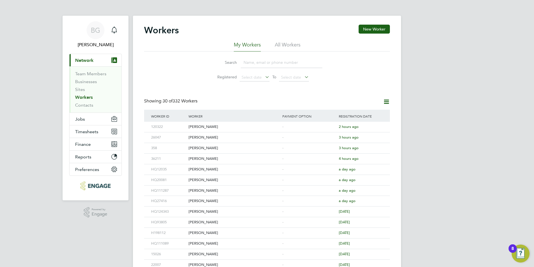
click at [388, 105] on icon at bounding box center [386, 101] width 7 height 7
click at [290, 88] on div "Workers New Worker My Workers All Workers Search Registered Select date To Sele…" at bounding box center [267, 238] width 246 height 426
click at [293, 75] on span "Select date" at bounding box center [291, 77] width 20 height 5
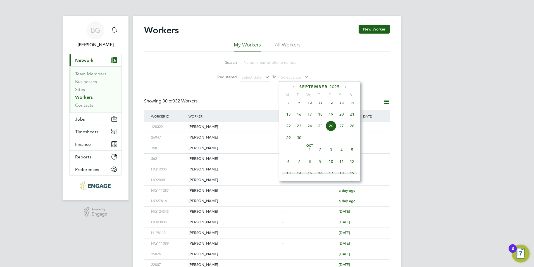
click at [264, 79] on icon at bounding box center [264, 77] width 0 height 8
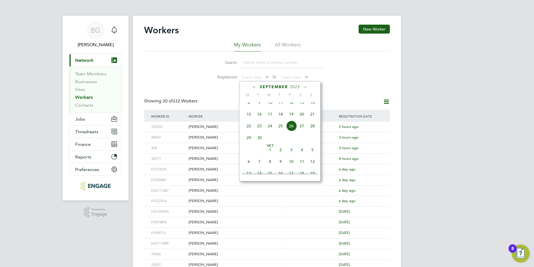
click at [264, 79] on icon at bounding box center [264, 77] width 0 height 8
click at [261, 79] on span "Select date" at bounding box center [252, 77] width 20 height 5
click at [190, 74] on div "Search Registered Select date To Select date" at bounding box center [267, 67] width 246 height 33
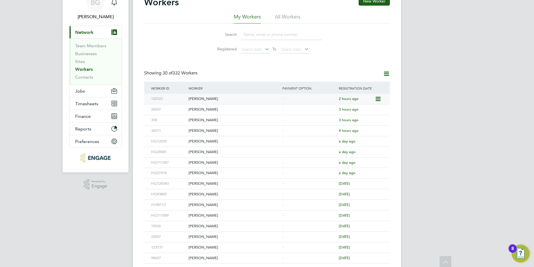
scroll to position [0, 0]
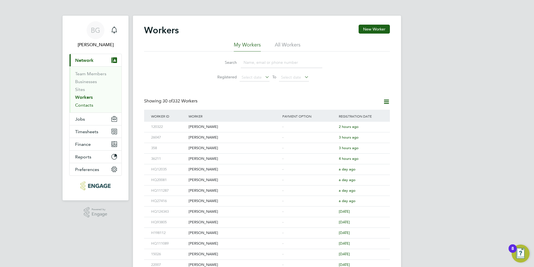
click at [86, 106] on link "Contacts" at bounding box center [84, 104] width 18 height 5
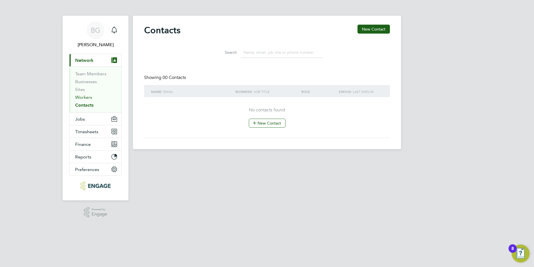
click at [86, 98] on link "Workers" at bounding box center [83, 96] width 17 height 5
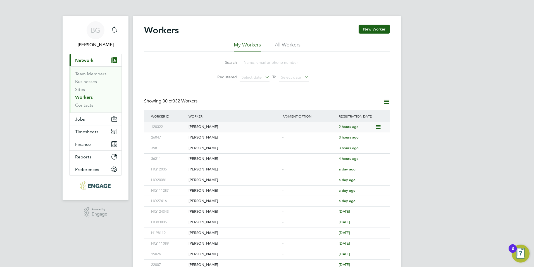
click at [203, 125] on div "[PERSON_NAME]" at bounding box center [234, 127] width 94 height 10
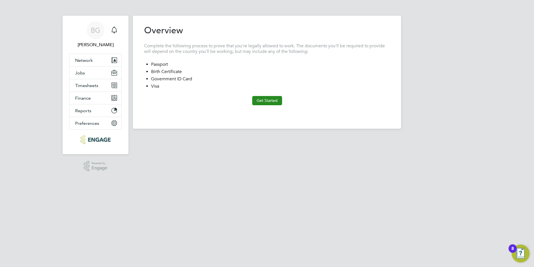
click at [260, 103] on button "Get Started" at bounding box center [267, 100] width 30 height 9
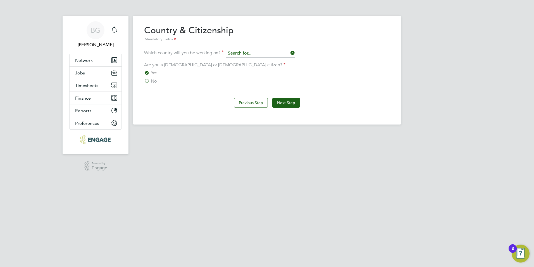
click at [250, 53] on input at bounding box center [260, 53] width 69 height 8
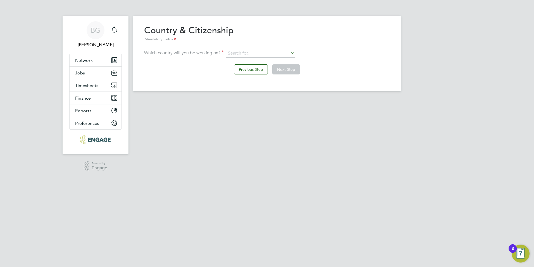
click at [289, 35] on div "Country & Citizenship Mandatory Fields" at bounding box center [267, 34] width 246 height 18
click at [290, 51] on icon at bounding box center [290, 53] width 0 height 8
click at [362, 61] on div "Previous Step Next Step" at bounding box center [267, 69] width 246 height 22
click at [259, 68] on button "Previous Step" at bounding box center [251, 69] width 34 height 10
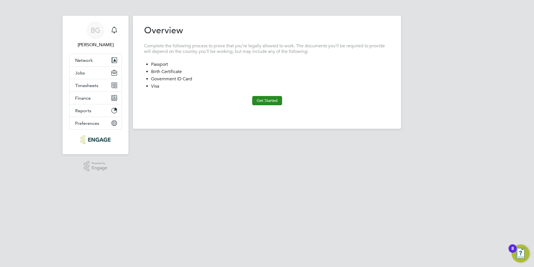
click at [257, 97] on button "Get Started" at bounding box center [267, 100] width 30 height 9
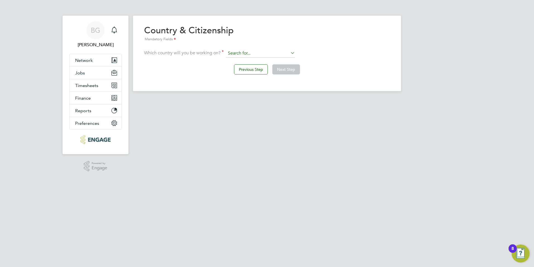
click at [268, 55] on input at bounding box center [260, 53] width 69 height 8
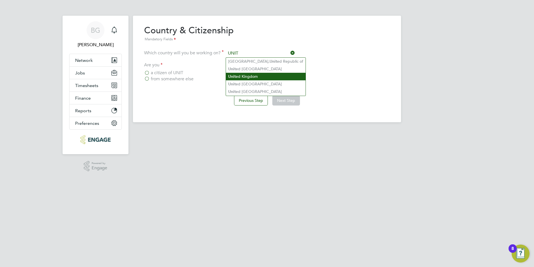
click at [248, 76] on li "Unit ed Kingdom" at bounding box center [266, 77] width 80 height 8
type input "United Kingdom"
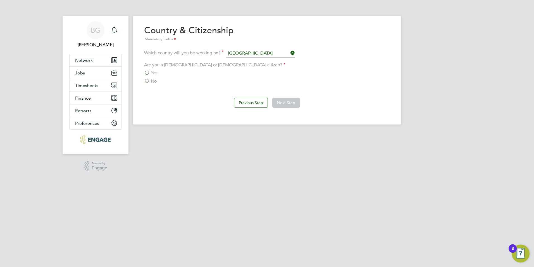
drag, startPoint x: 154, startPoint y: 80, endPoint x: 165, endPoint y: 86, distance: 13.0
click at [154, 80] on span "No" at bounding box center [154, 81] width 6 height 6
click at [0, 0] on input "No" at bounding box center [0, 0] width 0 height 0
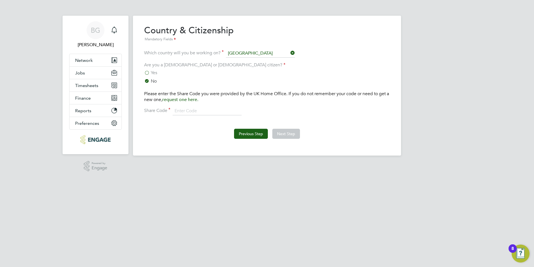
click at [261, 135] on button "Previous Step" at bounding box center [251, 134] width 34 height 10
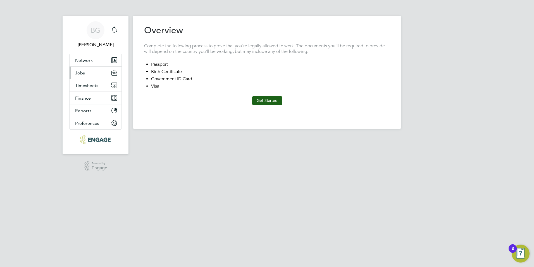
click at [80, 71] on span "Jobs" at bounding box center [80, 72] width 10 height 5
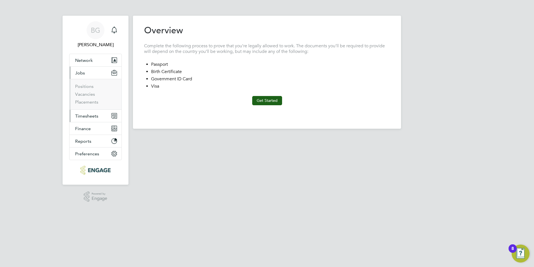
click at [88, 115] on span "Timesheets" at bounding box center [86, 115] width 23 height 5
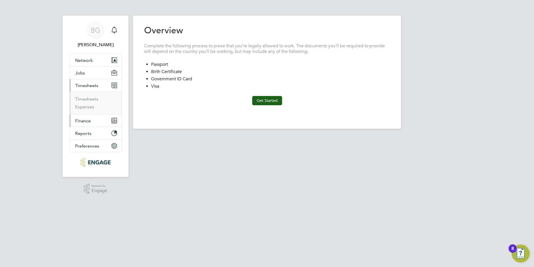
click at [90, 120] on span "Finance" at bounding box center [83, 120] width 16 height 5
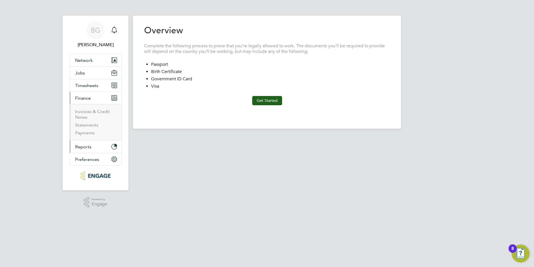
click at [102, 144] on button "Reports" at bounding box center [96, 146] width 52 height 12
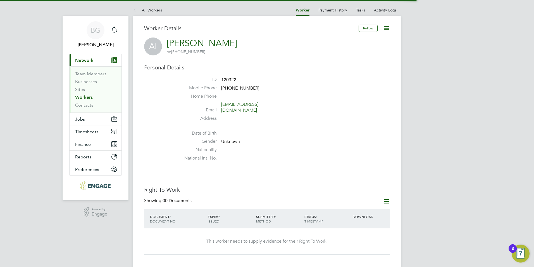
scroll to position [112, 0]
